Goal: Find specific page/section: Find specific page/section

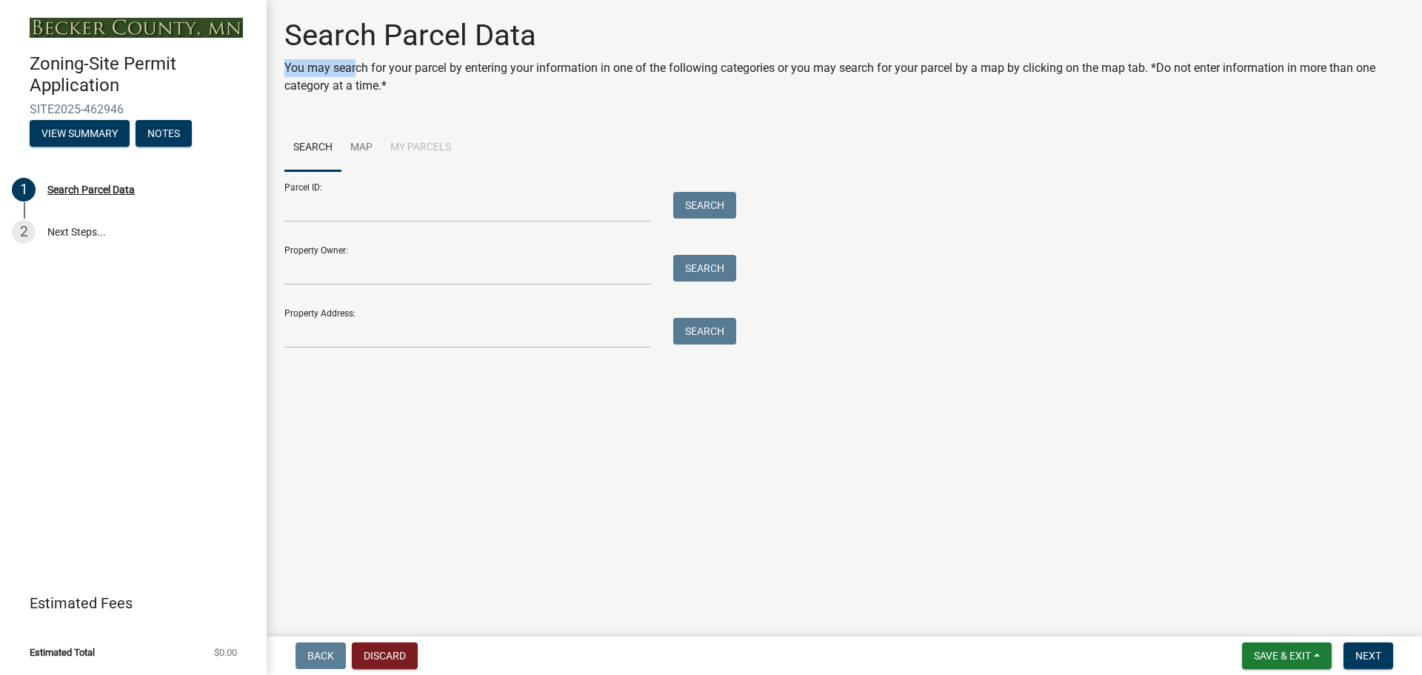
drag, startPoint x: 390, startPoint y: 85, endPoint x: 998, endPoint y: 62, distance: 608.4
click at [1038, 62] on div "Search Parcel Data You may search for your parcel by entering your information …" at bounding box center [844, 62] width 1120 height 89
click at [615, 90] on p "You may search for your parcel by entering your information in one of the follo…" at bounding box center [844, 77] width 1120 height 36
drag, startPoint x: 375, startPoint y: 103, endPoint x: 583, endPoint y: 105, distance: 207.4
click at [580, 95] on p "You may search for your parcel by entering your information in one of the follo…" at bounding box center [844, 77] width 1120 height 36
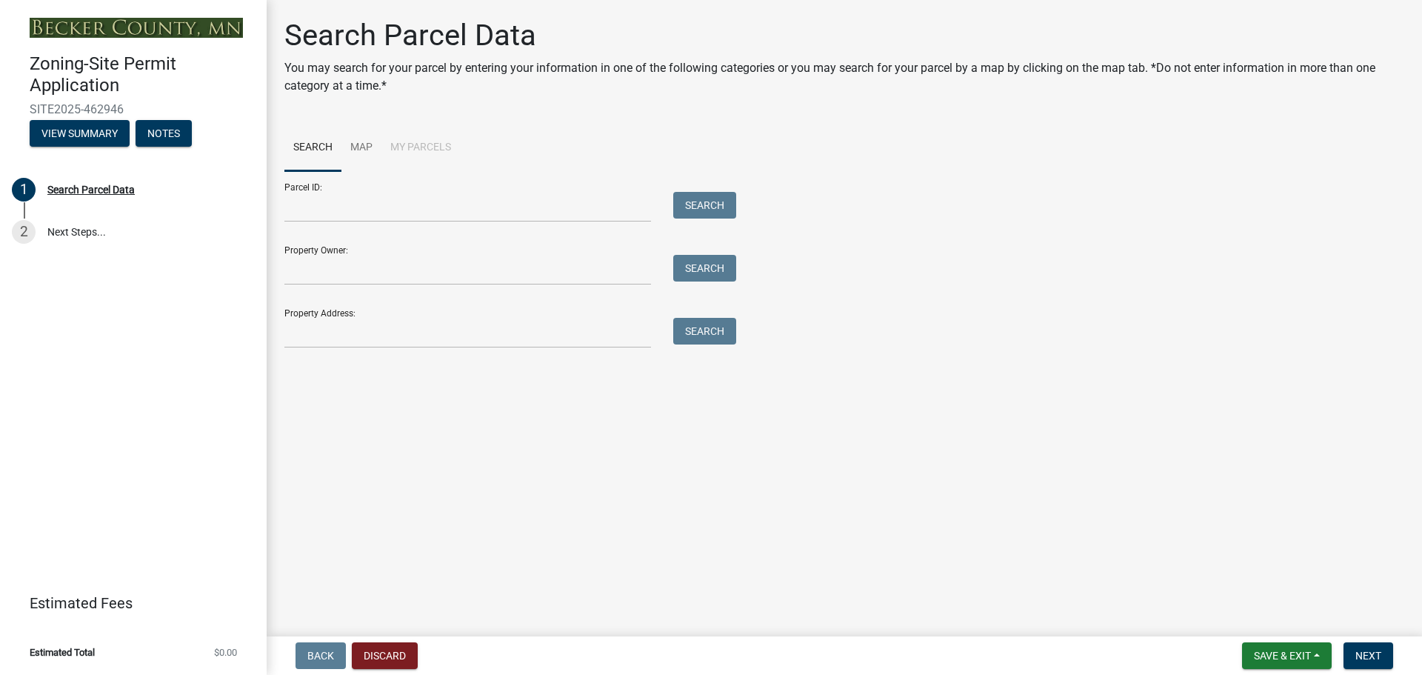
click at [635, 95] on p "You may search for your parcel by entering your information in one of the follo…" at bounding box center [844, 77] width 1120 height 36
click at [381, 172] on link "Map" at bounding box center [361, 147] width 40 height 47
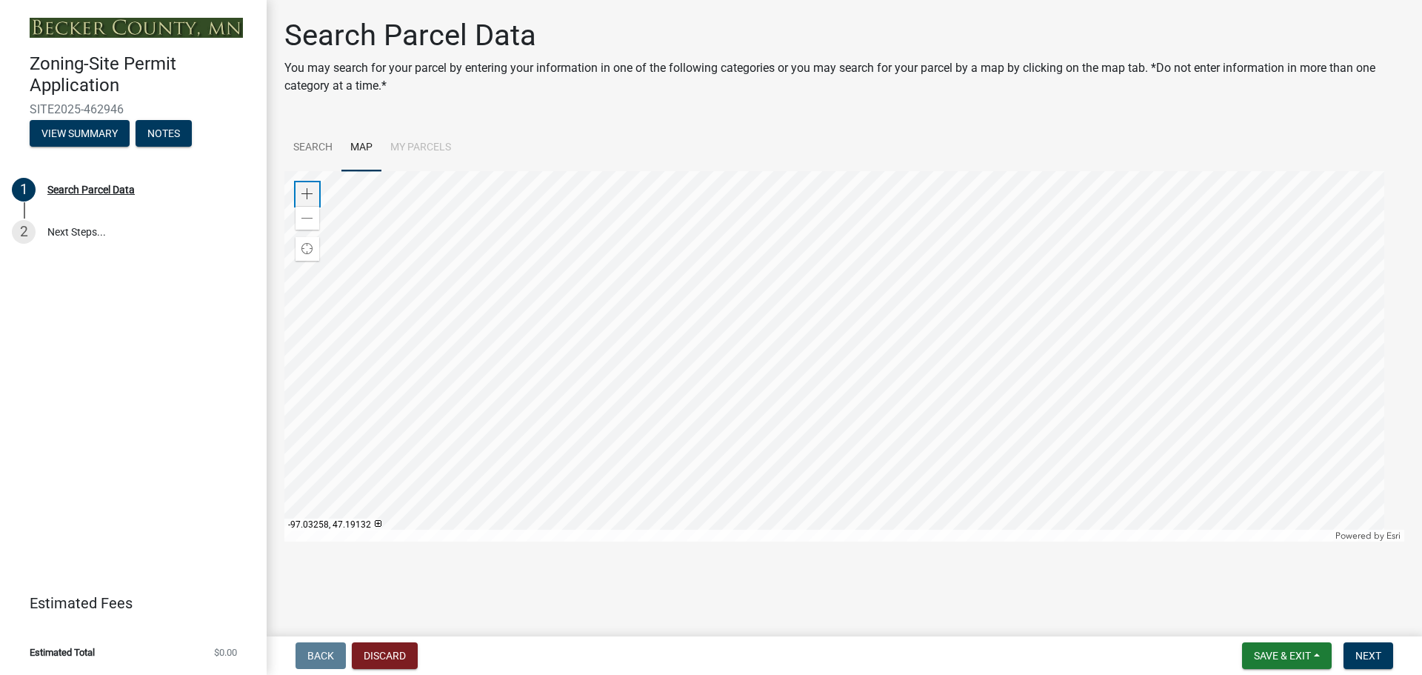
click at [310, 200] on span at bounding box center [307, 194] width 12 height 12
click at [693, 287] on div at bounding box center [844, 356] width 1120 height 370
click at [302, 206] on div "Zoom in" at bounding box center [307, 194] width 24 height 24
click at [304, 206] on div "Zoom in" at bounding box center [307, 194] width 24 height 24
click at [794, 448] on div at bounding box center [844, 356] width 1120 height 370
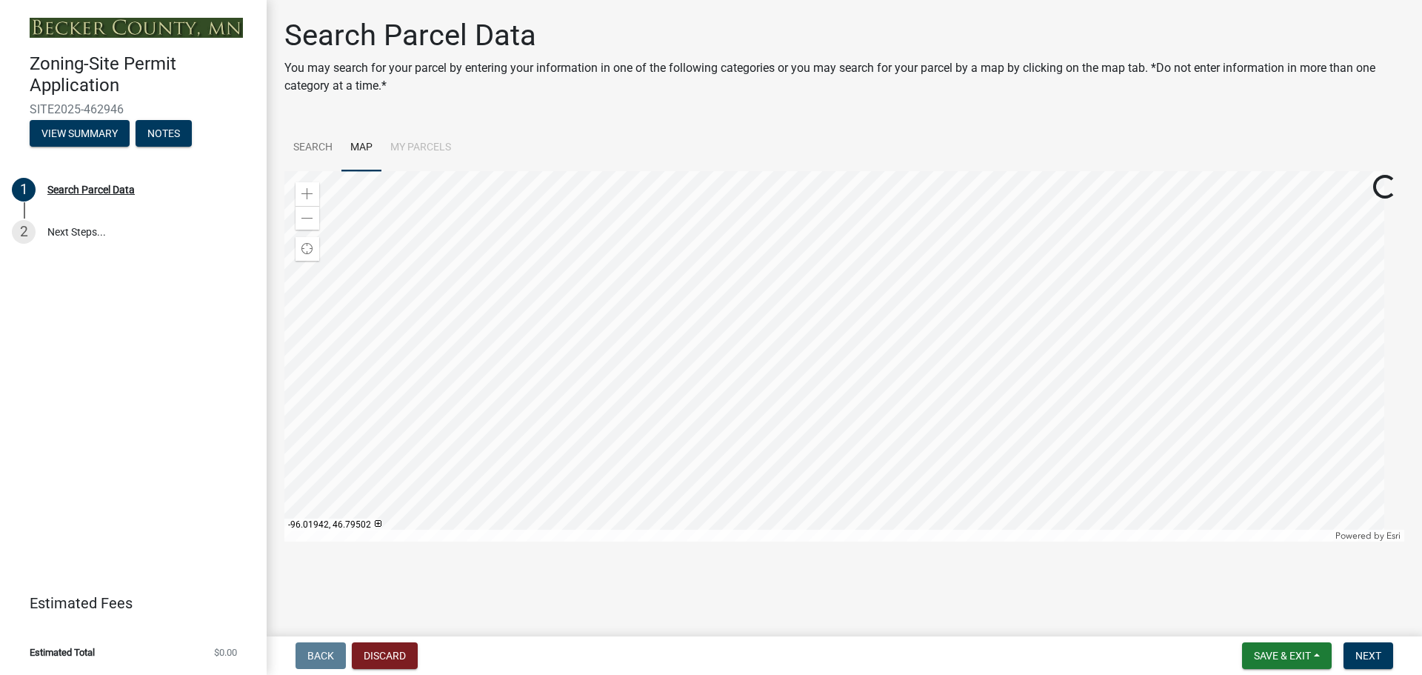
click at [959, 470] on div at bounding box center [844, 356] width 1120 height 370
click at [792, 343] on div at bounding box center [844, 356] width 1120 height 370
click at [978, 298] on div at bounding box center [844, 356] width 1120 height 370
click at [306, 200] on span at bounding box center [307, 194] width 12 height 12
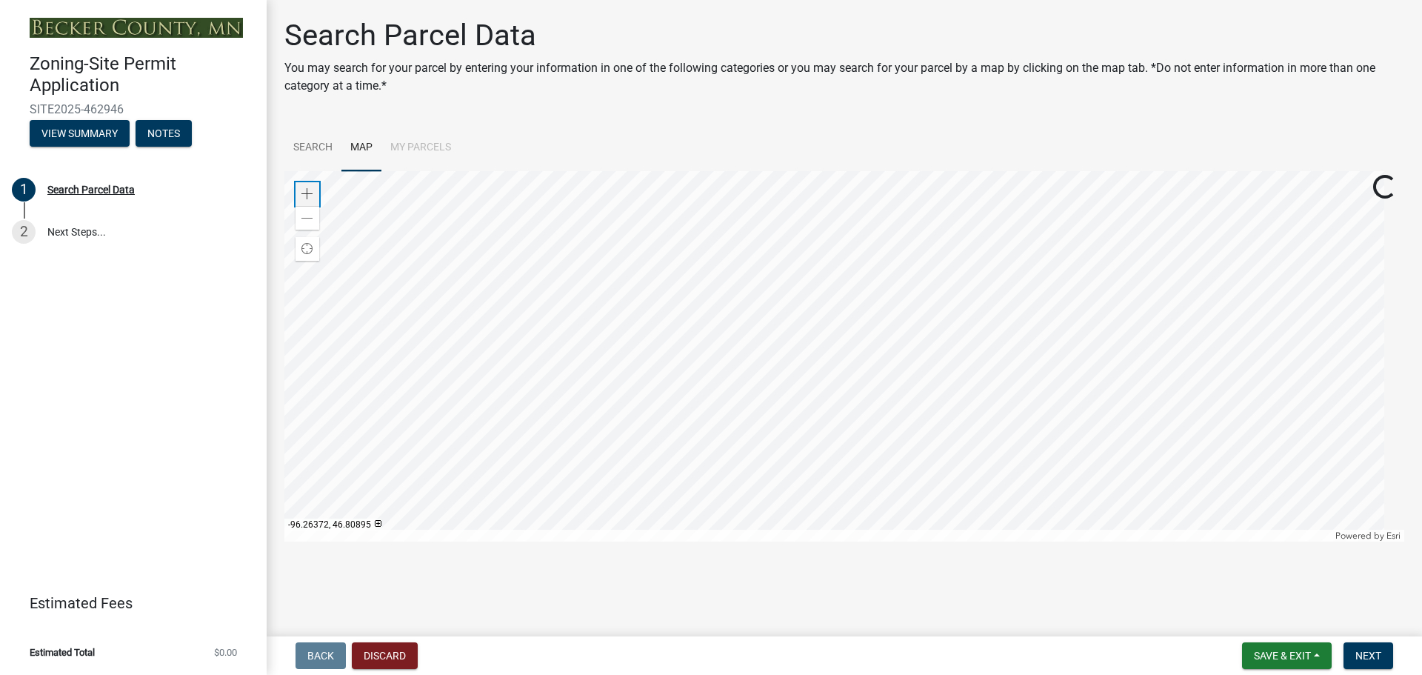
click at [306, 200] on span at bounding box center [307, 194] width 12 height 12
click at [777, 418] on div at bounding box center [844, 356] width 1120 height 370
click at [307, 200] on span at bounding box center [307, 194] width 12 height 12
click at [319, 206] on div "Zoom in" at bounding box center [307, 194] width 24 height 24
click at [858, 472] on div at bounding box center [844, 356] width 1120 height 370
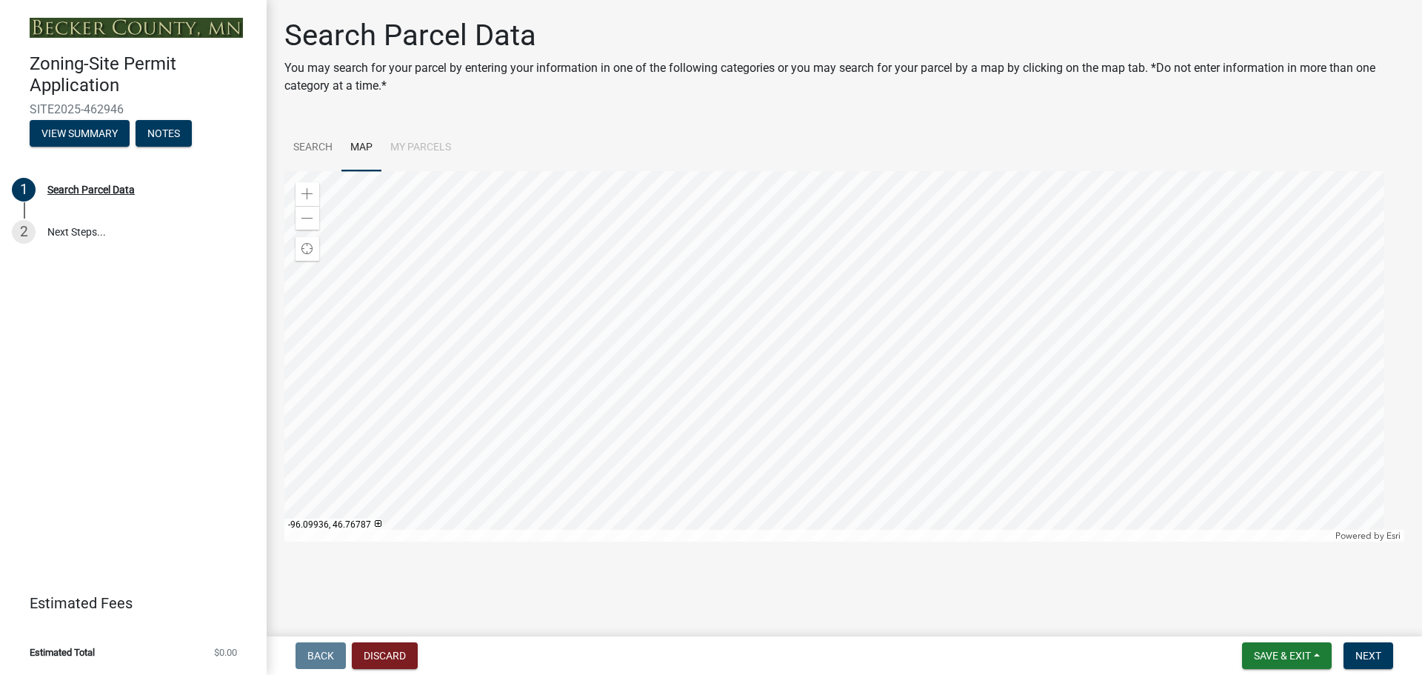
click at [885, 392] on div at bounding box center [844, 356] width 1120 height 370
click at [738, 366] on div at bounding box center [844, 356] width 1120 height 370
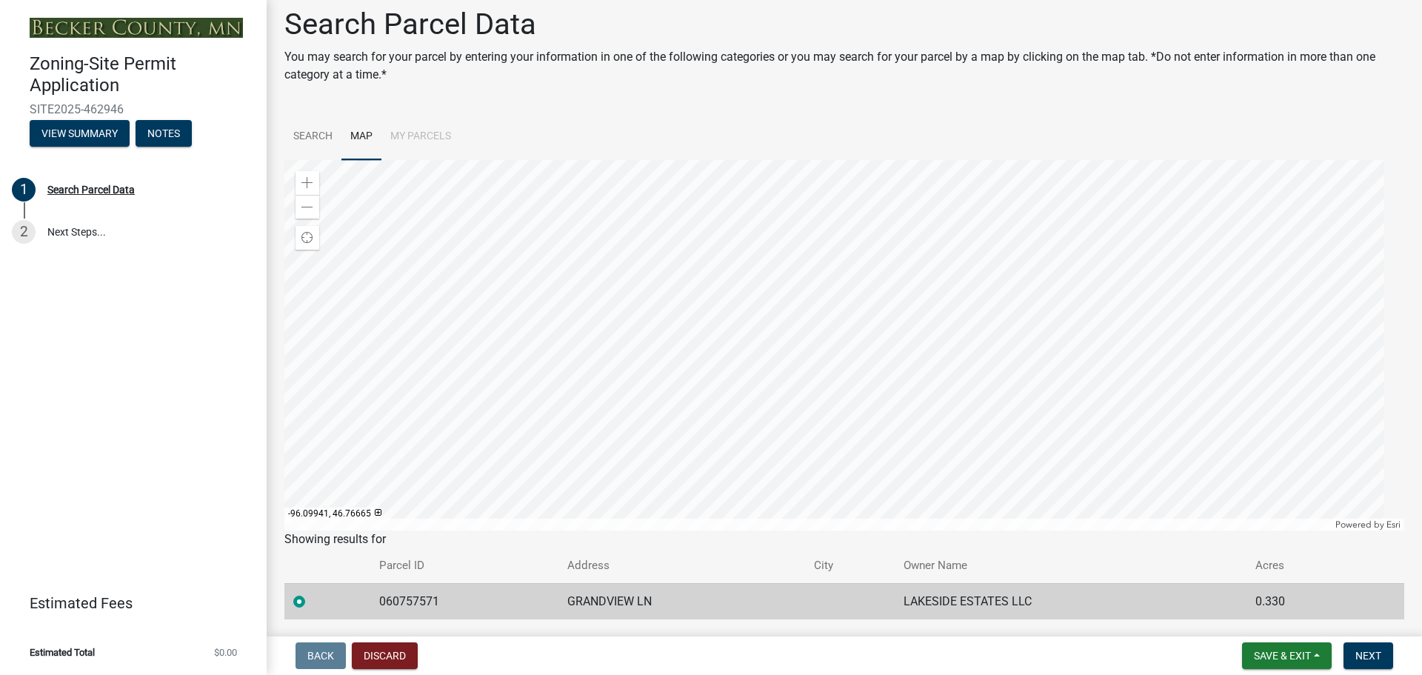
scroll to position [0, 0]
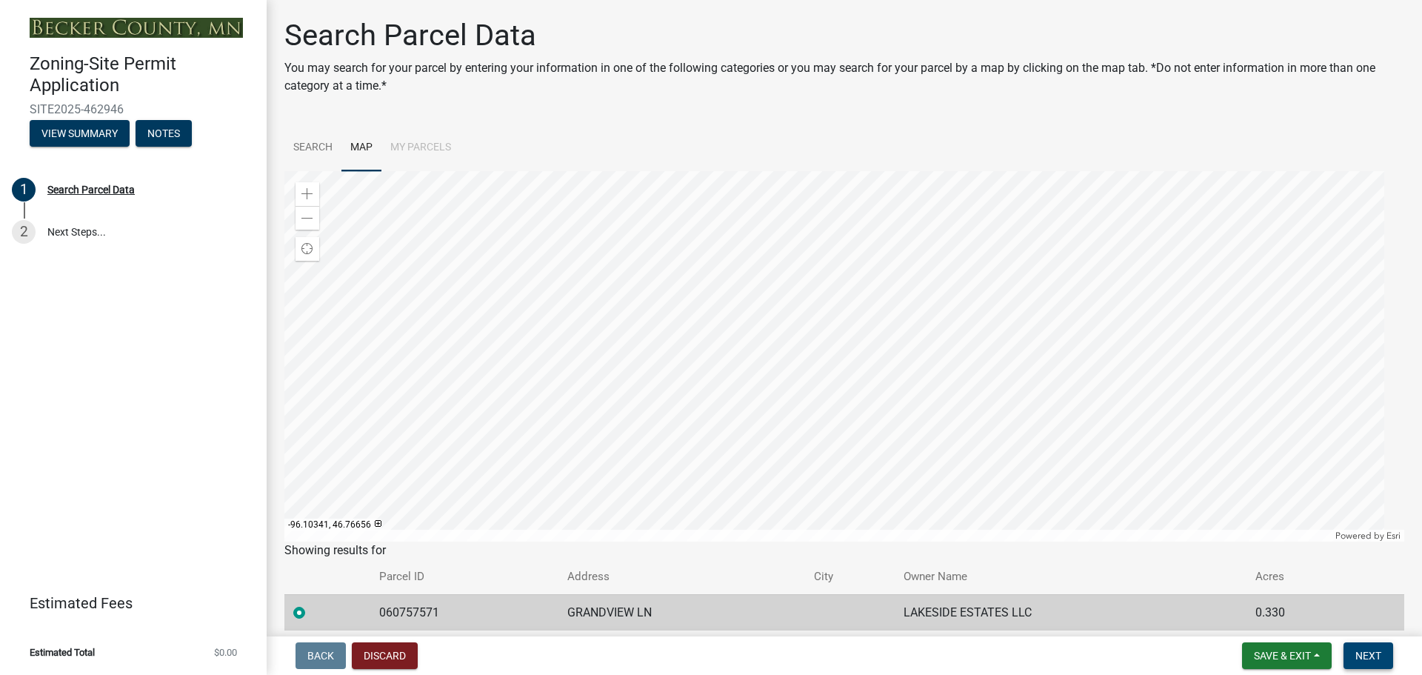
click at [1375, 661] on button "Next" at bounding box center [1368, 655] width 50 height 27
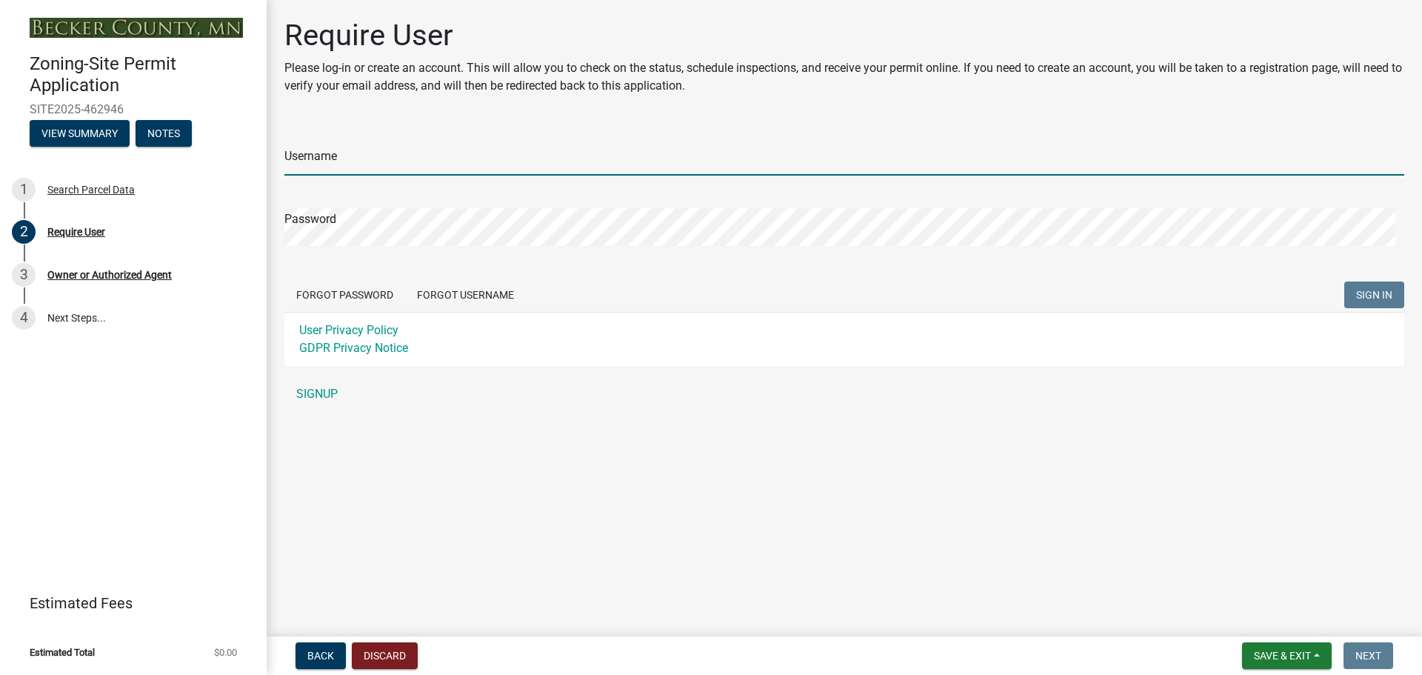
click at [426, 176] on input "Username" at bounding box center [844, 160] width 1120 height 30
click at [364, 176] on input "Username" at bounding box center [844, 160] width 1120 height 30
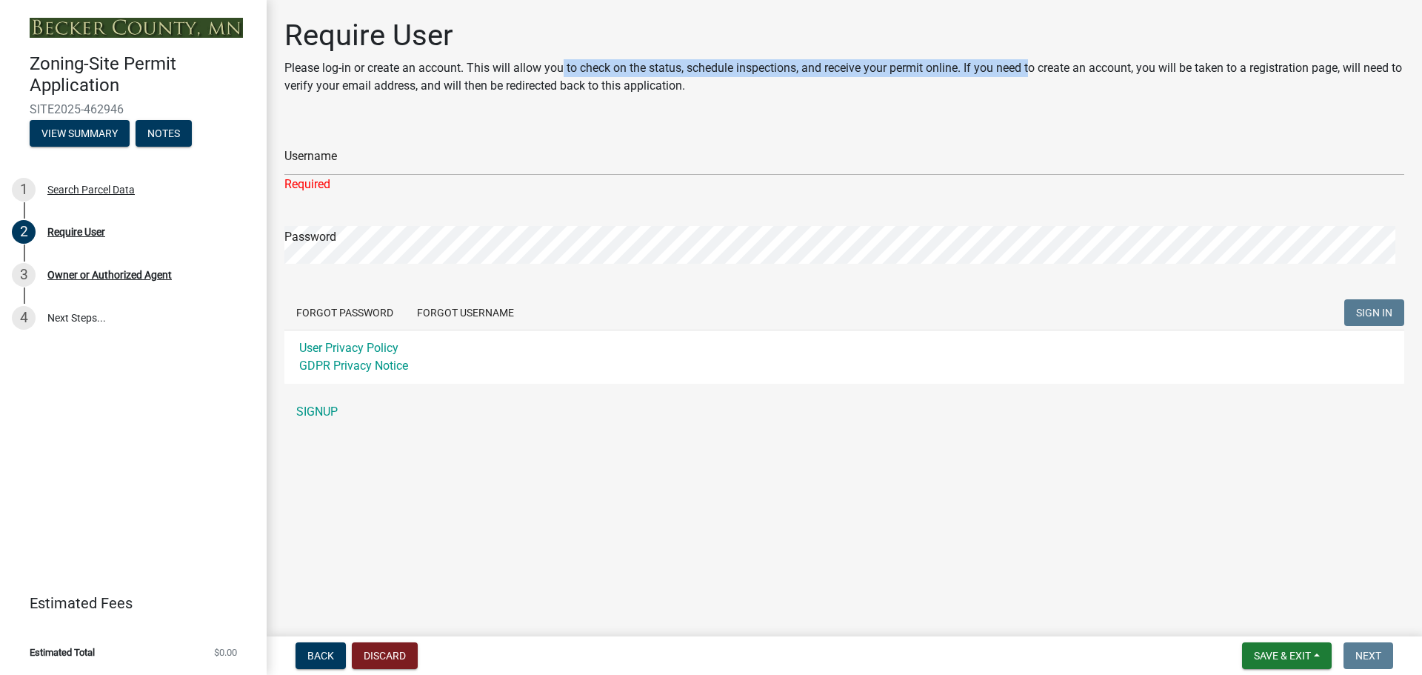
drag, startPoint x: 701, startPoint y: 89, endPoint x: 1083, endPoint y: 97, distance: 383.0
click at [1223, 93] on p "Please log-in or create an account. This will allow you to check on the status,…" at bounding box center [844, 77] width 1120 height 36
click at [951, 95] on p "Please log-in or create an account. This will allow you to check on the status,…" at bounding box center [844, 77] width 1120 height 36
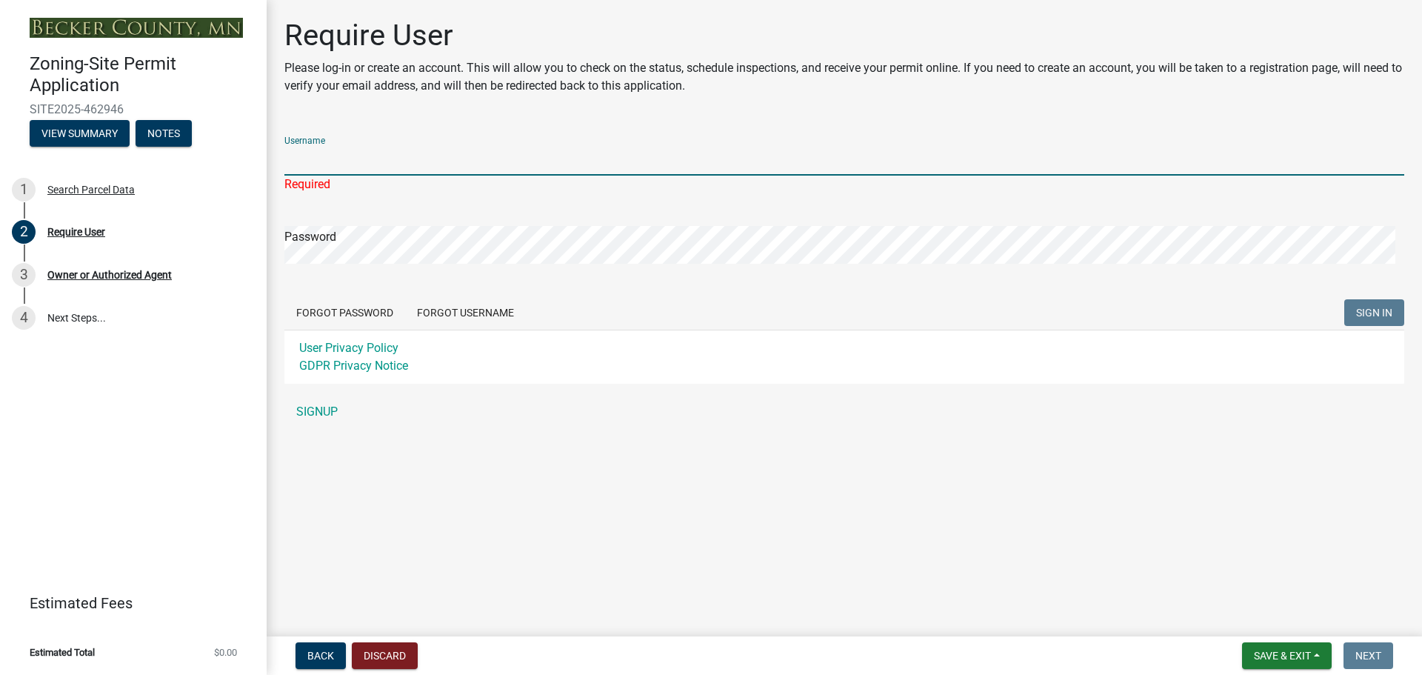
click at [716, 176] on input "Username" at bounding box center [844, 160] width 1120 height 30
